Goal: Check status: Check status

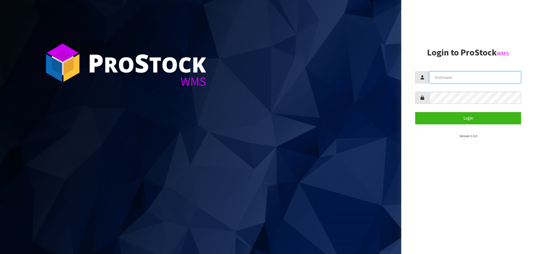
click at [443, 75] on input "text" at bounding box center [475, 77] width 92 height 12
type input "KitchenAid"
click at [415, 112] on button "Login" at bounding box center [468, 118] width 106 height 12
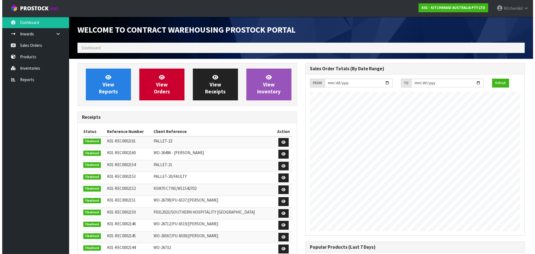
scroll to position [309, 228]
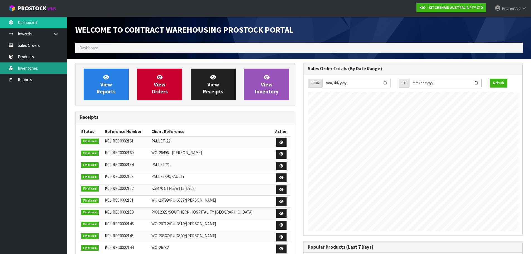
click at [30, 67] on link "Inventories" at bounding box center [33, 67] width 67 height 11
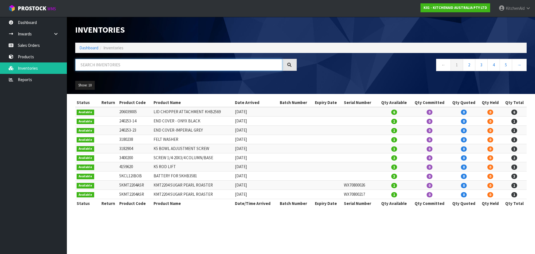
click at [95, 65] on input "text" at bounding box center [178, 65] width 207 height 12
paste input "WPW10112253VP"
type input "WPW10112253VP"
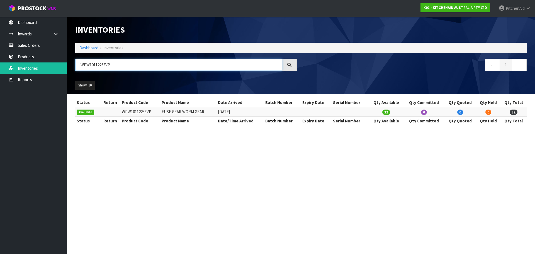
click at [120, 65] on input "WPW10112253VP" at bounding box center [178, 65] width 207 height 12
drag, startPoint x: 129, startPoint y: 68, endPoint x: 71, endPoint y: 65, distance: 58.4
click at [71, 65] on header "Inventories Dashboard Inventories WPW10112253VP ← 1 → Show: 10 5 10 25 50 All S…" at bounding box center [301, 55] width 468 height 77
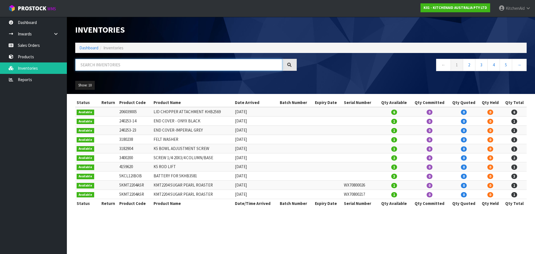
click at [96, 64] on input "text" at bounding box center [178, 65] width 207 height 12
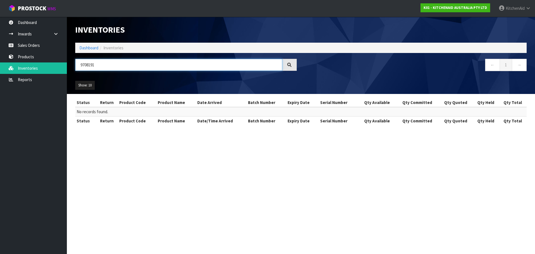
click at [105, 64] on input "9708191" at bounding box center [178, 65] width 207 height 12
type input "9"
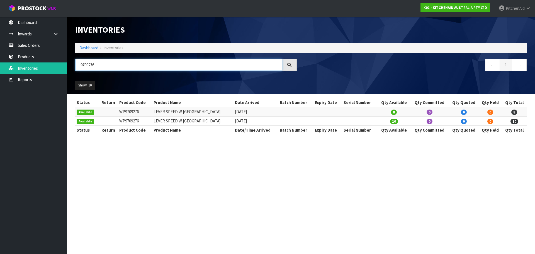
drag, startPoint x: 98, startPoint y: 67, endPoint x: 67, endPoint y: 66, distance: 30.7
click at [67, 66] on header "Inventories Dashboard Inventories 9709276 ← 1 → Show: 10 5 10 25 50 All Show St…" at bounding box center [301, 55] width 468 height 77
paste input "W10419438"
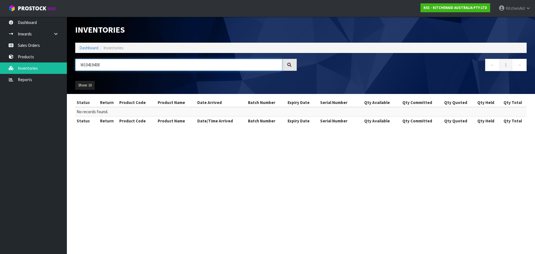
click at [116, 66] on input "W10419438" at bounding box center [178, 65] width 207 height 12
drag, startPoint x: 125, startPoint y: 67, endPoint x: 56, endPoint y: 69, distance: 68.9
click at [56, 69] on body "Toggle navigation ProStock WMS K01 - KITCHENAID AUSTRALIA PTY LTD [GEOGRAPHIC_D…" at bounding box center [267, 127] width 535 height 254
paste input "71364"
click at [120, 66] on input "W10471364" at bounding box center [178, 65] width 207 height 12
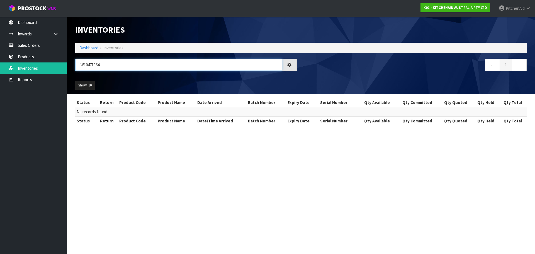
click at [118, 66] on input "W10471364" at bounding box center [178, 65] width 207 height 12
drag, startPoint x: 129, startPoint y: 64, endPoint x: 76, endPoint y: 64, distance: 52.4
click at [76, 64] on input "W10471364" at bounding box center [178, 65] width 207 height 12
paste input "509949"
click at [109, 68] on input "W10509949" at bounding box center [178, 65] width 207 height 12
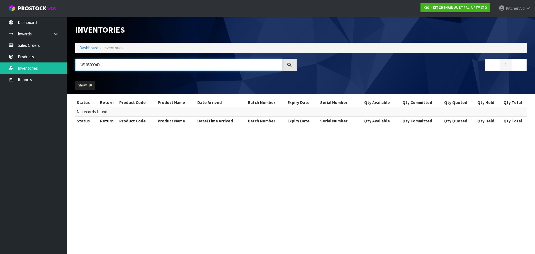
click at [73, 64] on div "W10509949" at bounding box center [186, 67] width 230 height 16
paste input "747078"
click at [111, 64] on input "W10747078" at bounding box center [178, 65] width 207 height 12
drag, startPoint x: 119, startPoint y: 66, endPoint x: 74, endPoint y: 66, distance: 44.9
click at [74, 66] on div "W10747078" at bounding box center [186, 67] width 230 height 16
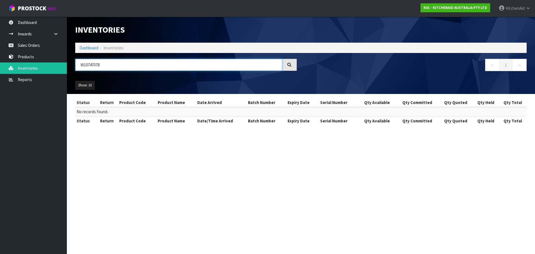
paste input "839419"
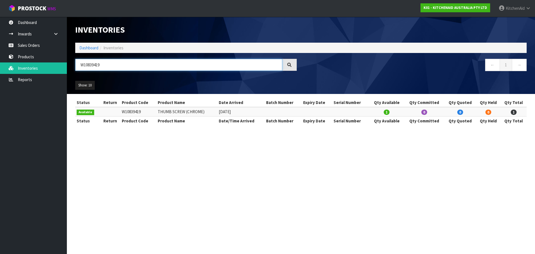
click at [110, 65] on input "W10839419" at bounding box center [178, 65] width 207 height 12
drag, startPoint x: 84, startPoint y: 62, endPoint x: 76, endPoint y: 61, distance: 7.9
click at [76, 61] on input "W10839419" at bounding box center [178, 65] width 207 height 12
paste input "1133645"
type input "W11133645"
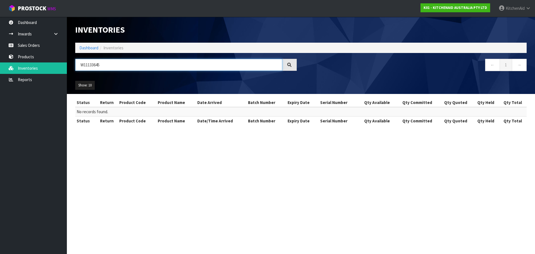
click at [109, 66] on input "W11133645" at bounding box center [178, 65] width 207 height 12
drag, startPoint x: 107, startPoint y: 64, endPoint x: 82, endPoint y: 63, distance: 24.6
click at [82, 63] on input "W11133645" at bounding box center [178, 65] width 207 height 12
paste input "W11169705"
drag, startPoint x: 102, startPoint y: 59, endPoint x: 105, endPoint y: 65, distance: 6.6
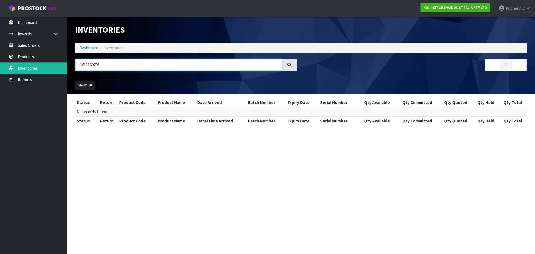
click at [102, 61] on input "W11169705" at bounding box center [178, 65] width 207 height 12
drag, startPoint x: 105, startPoint y: 65, endPoint x: 63, endPoint y: 59, distance: 42.5
click at [63, 59] on body "Toggle navigation ProStock WMS K01 - KITCHENAID AUSTRALIA PTY LTD [GEOGRAPHIC_D…" at bounding box center [267, 127] width 535 height 254
paste input "266439"
drag, startPoint x: 104, startPoint y: 64, endPoint x: 113, endPoint y: 68, distance: 9.6
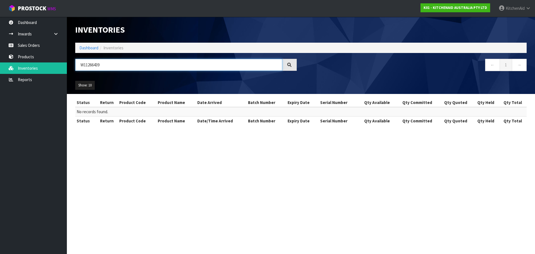
click at [104, 64] on input "W11266439" at bounding box center [178, 65] width 207 height 12
drag, startPoint x: 112, startPoint y: 68, endPoint x: 81, endPoint y: 65, distance: 30.8
click at [81, 65] on input "W11266439" at bounding box center [178, 65] width 207 height 12
paste input "94881"
drag, startPoint x: 117, startPoint y: 69, endPoint x: 122, endPoint y: 67, distance: 4.7
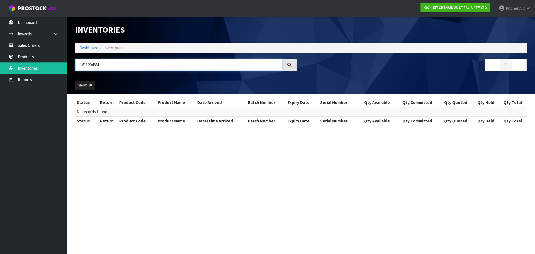
click at [117, 69] on input "W11294881" at bounding box center [178, 65] width 207 height 12
drag, startPoint x: 103, startPoint y: 64, endPoint x: 68, endPoint y: 63, distance: 34.3
click at [68, 63] on header "Inventories Dashboard Inventories W11294881 ← 1 → Show: 10 5 10 25 50 All Show …" at bounding box center [301, 55] width 468 height 77
paste input "480076"
drag, startPoint x: 119, startPoint y: 70, endPoint x: 124, endPoint y: 66, distance: 6.0
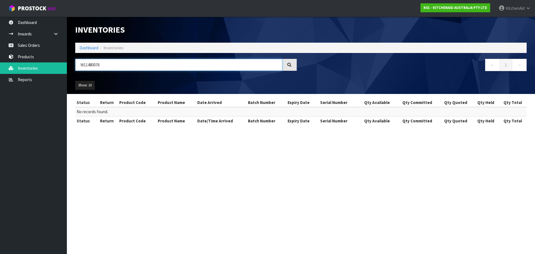
click at [120, 69] on input "W11480076" at bounding box center [178, 65] width 207 height 12
drag, startPoint x: 124, startPoint y: 66, endPoint x: 67, endPoint y: 61, distance: 56.9
click at [67, 61] on header "Inventories Dashboard Inventories W11480076 ← 1 → Show: 10 5 10 25 50 All Show …" at bounding box center [301, 55] width 468 height 77
paste input "P240309-2"
drag, startPoint x: 131, startPoint y: 67, endPoint x: 126, endPoint y: 66, distance: 5.7
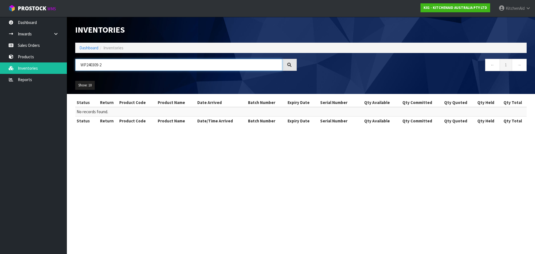
click at [131, 67] on input "WP240309-2" at bounding box center [178, 65] width 207 height 12
drag, startPoint x: 113, startPoint y: 63, endPoint x: 74, endPoint y: 62, distance: 39.0
click at [74, 62] on div "WP240309-2" at bounding box center [186, 67] width 230 height 16
paste input "309565"
click at [103, 65] on input "WP309565" at bounding box center [178, 65] width 207 height 12
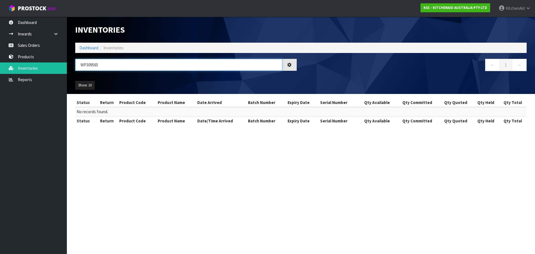
drag, startPoint x: 110, startPoint y: 65, endPoint x: 78, endPoint y: 64, distance: 32.9
click at [78, 64] on input "WP309565" at bounding box center [178, 65] width 207 height 12
paste input "W10323373"
type input "WPW10323373"
